Goal: Use online tool/utility: Utilize a website feature to perform a specific function

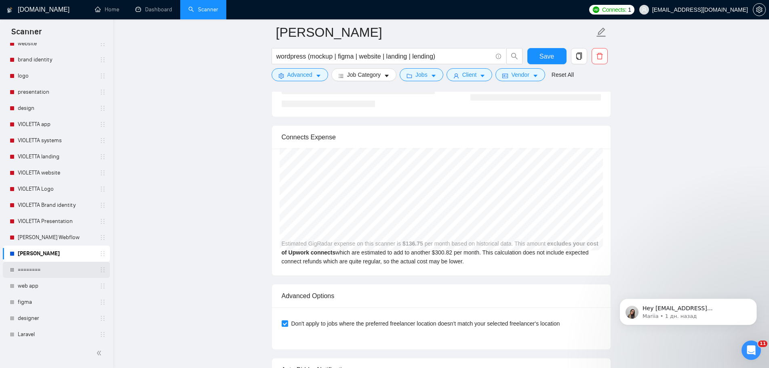
scroll to position [243, 0]
click at [477, 77] on button "Client" at bounding box center [470, 74] width 46 height 13
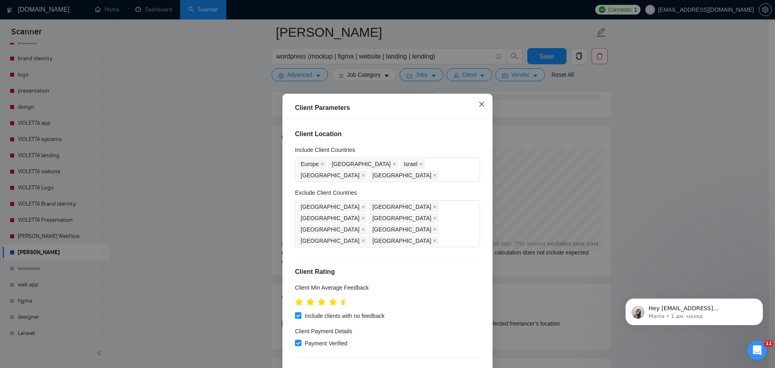
click at [479, 103] on icon "close" at bounding box center [482, 104] width 6 height 6
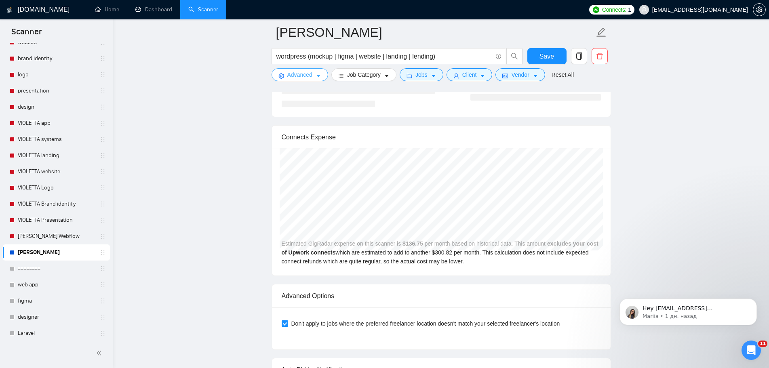
click at [317, 73] on span "caret-down" at bounding box center [319, 76] width 6 height 6
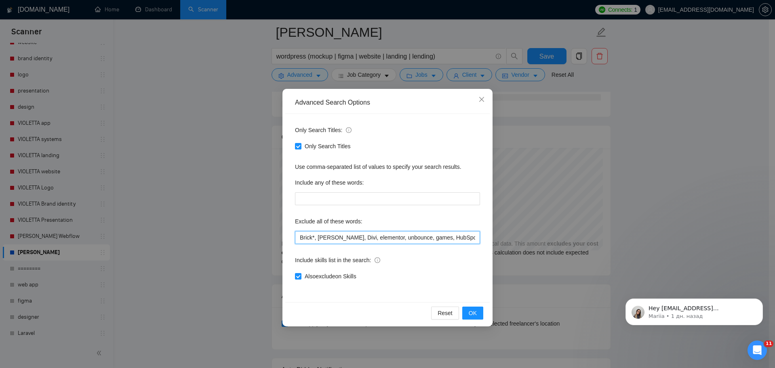
click at [301, 239] on input "Brick*, Kadence, Divi, elementor, unbounce, games, HubSpot, WeWeb,XML, Ruby, Ph…" at bounding box center [387, 237] width 185 height 13
paste input "Kaedence Theme Website Speed Optimization."
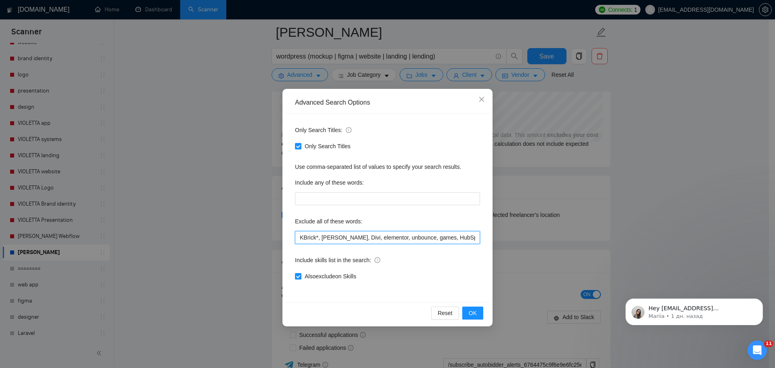
click at [408, 237] on input "KBrick*, Kadence, Divi, elementor, unbounce, games, HubSpot, WeWeb,XML, Ruby, P…" at bounding box center [387, 237] width 185 height 13
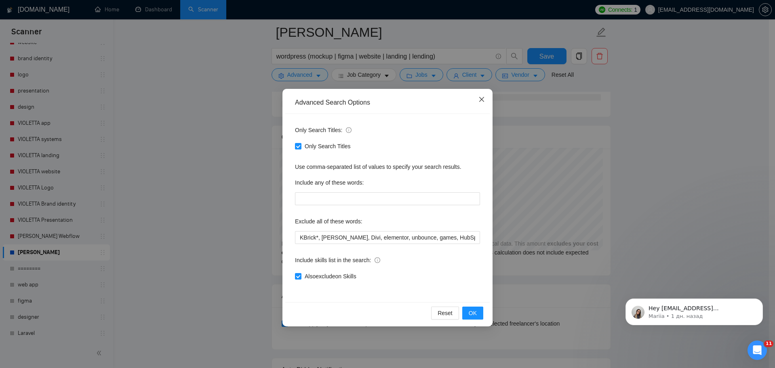
click at [486, 100] on span "Close" at bounding box center [482, 100] width 22 height 22
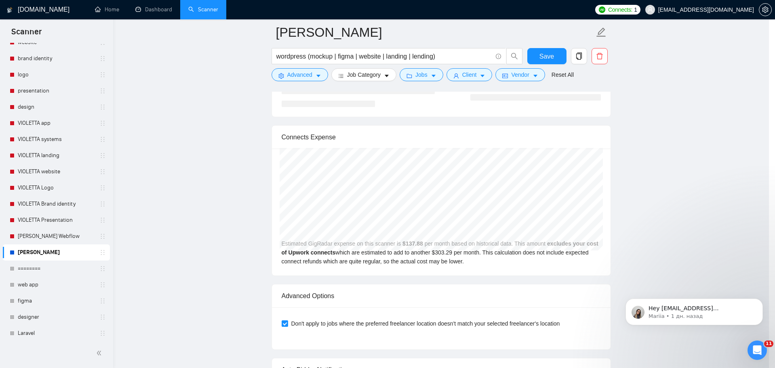
click at [312, 77] on div "Advanced Search Options Only Search Titles: Only Search Titles Use comma-separa…" at bounding box center [387, 184] width 775 height 368
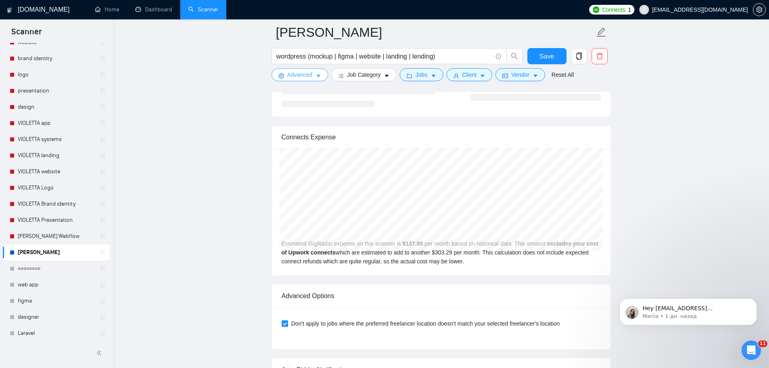
click at [301, 74] on span "Advanced" at bounding box center [299, 74] width 25 height 9
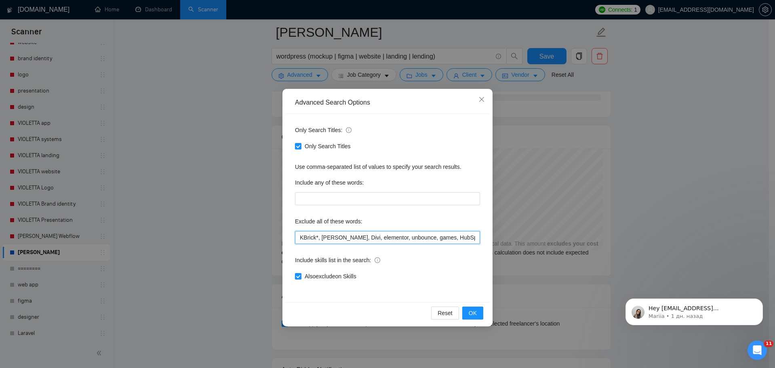
drag, startPoint x: 385, startPoint y: 237, endPoint x: 400, endPoint y: 248, distance: 18.8
click at [385, 237] on input "KBrick*, Kadence, Divi, elementor, unbounce, games, HubSpot, WeWeb,XML, Ruby, P…" at bounding box center [387, 237] width 185 height 13
paste input "Kaedence Theme Website Speed Optimization."
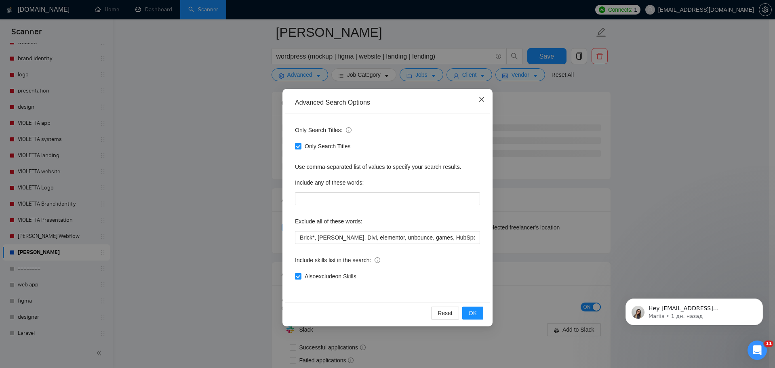
click at [477, 101] on span "Close" at bounding box center [482, 100] width 22 height 22
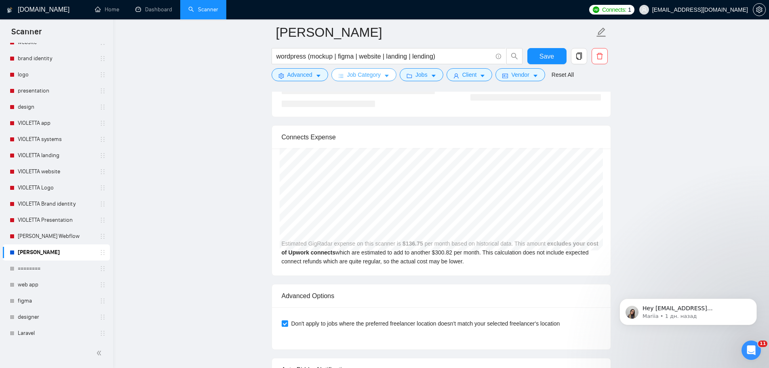
click at [389, 75] on button "Job Category" at bounding box center [364, 74] width 65 height 13
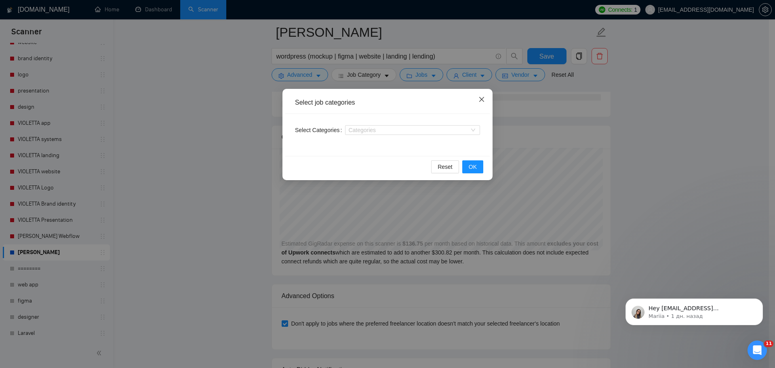
click at [481, 99] on icon "close" at bounding box center [482, 99] width 5 height 5
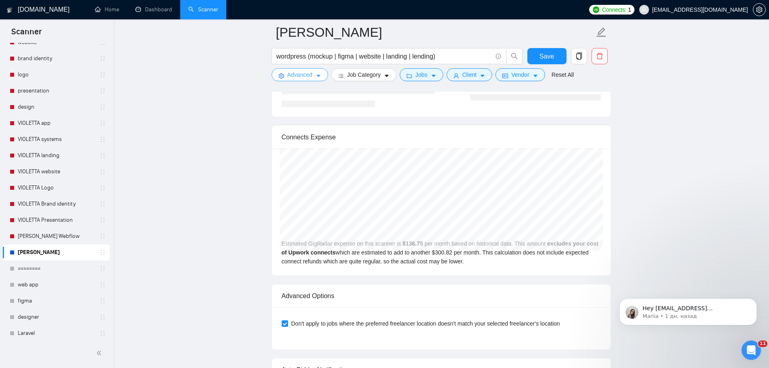
click at [306, 74] on span "Advanced" at bounding box center [299, 74] width 25 height 9
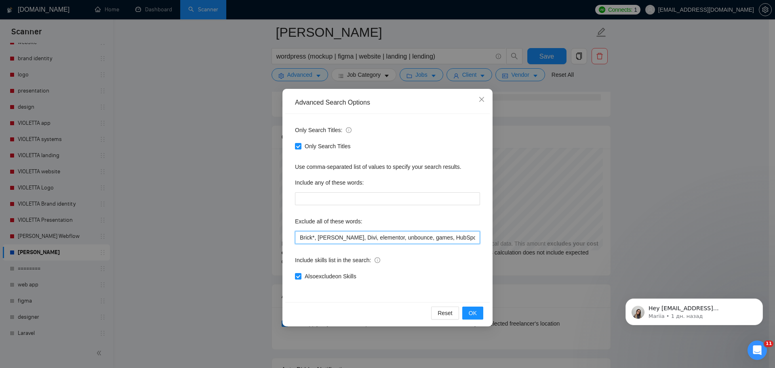
drag, startPoint x: 303, startPoint y: 239, endPoint x: 304, endPoint y: 253, distance: 13.8
click at [303, 240] on input "Brick*, Kadence, Divi, elementor, unbounce, games, HubSpot, WeWeb,XML, Ruby, Ph…" at bounding box center [387, 237] width 185 height 13
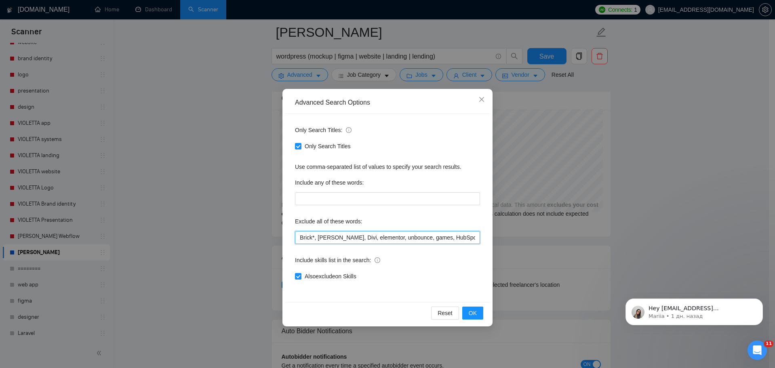
paste input "Kaedence"
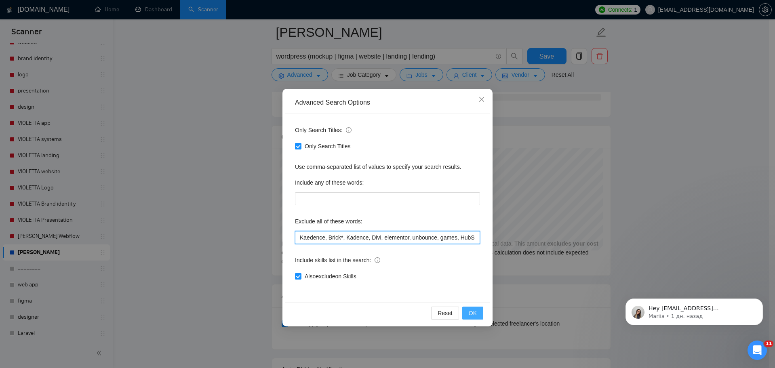
type input "Kaedence, Brick*, Kadence, Divi, elementor, unbounce, games, HubSpot, WeWeb,XML…"
click at [473, 310] on span "OK" at bounding box center [473, 313] width 8 height 9
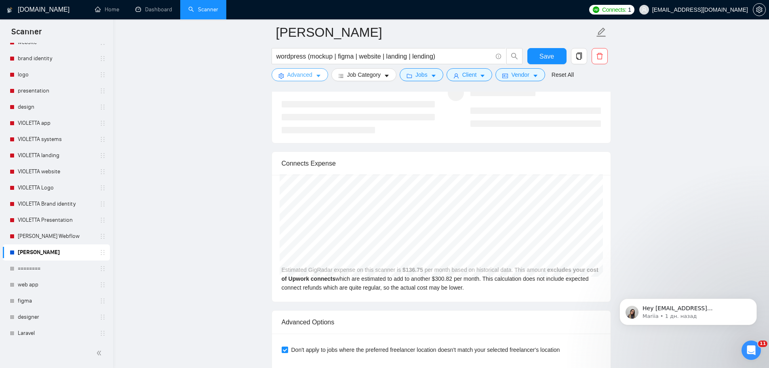
scroll to position [1658, 0]
